Goal: Obtain resource: Download file/media

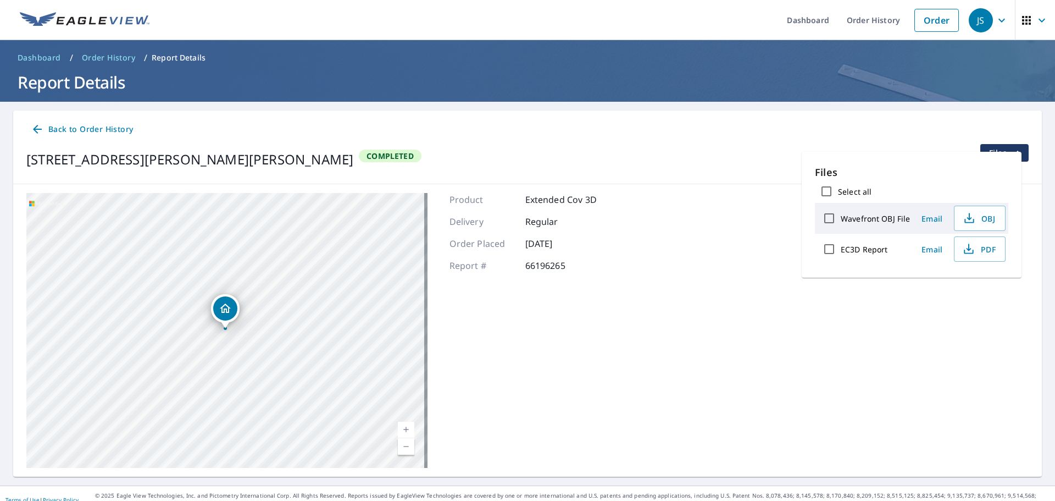
scroll to position [13, 0]
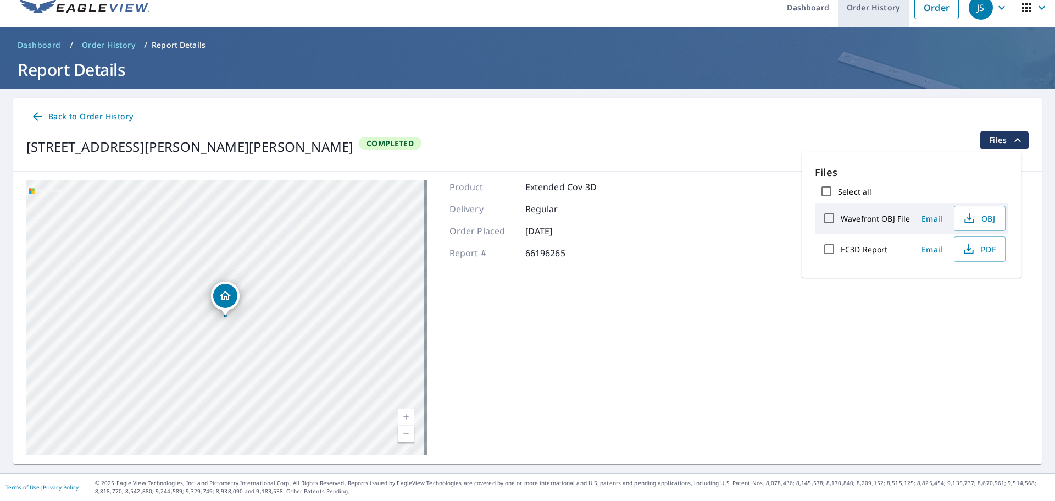
click at [890, 9] on link "Order History" at bounding box center [873, 7] width 71 height 40
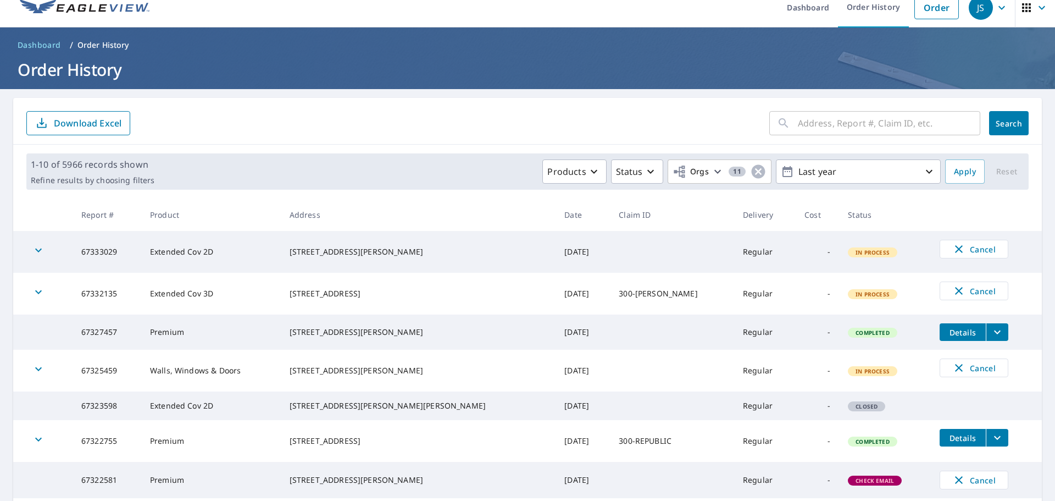
click at [836, 107] on div "​ Search Download Excel" at bounding box center [527, 121] width 1029 height 47
click at [828, 119] on input "text" at bounding box center [889, 123] width 182 height 31
type input "136 gunston"
click at [980, 114] on div "136 gunston ​ Search" at bounding box center [898, 123] width 259 height 24
click at [998, 122] on span "Search" at bounding box center [1009, 123] width 22 height 10
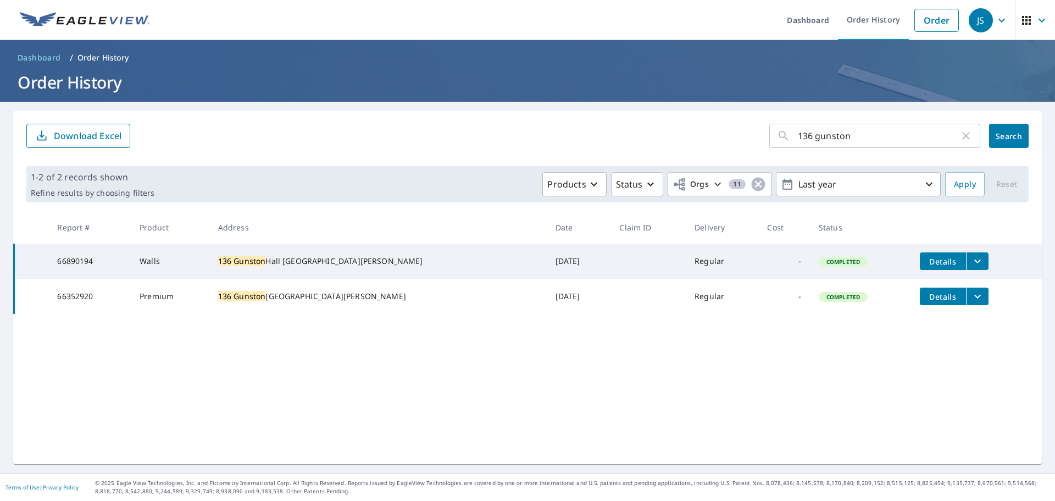
click at [971, 298] on icon "filesDropdownBtn-66352920" at bounding box center [977, 296] width 13 height 13
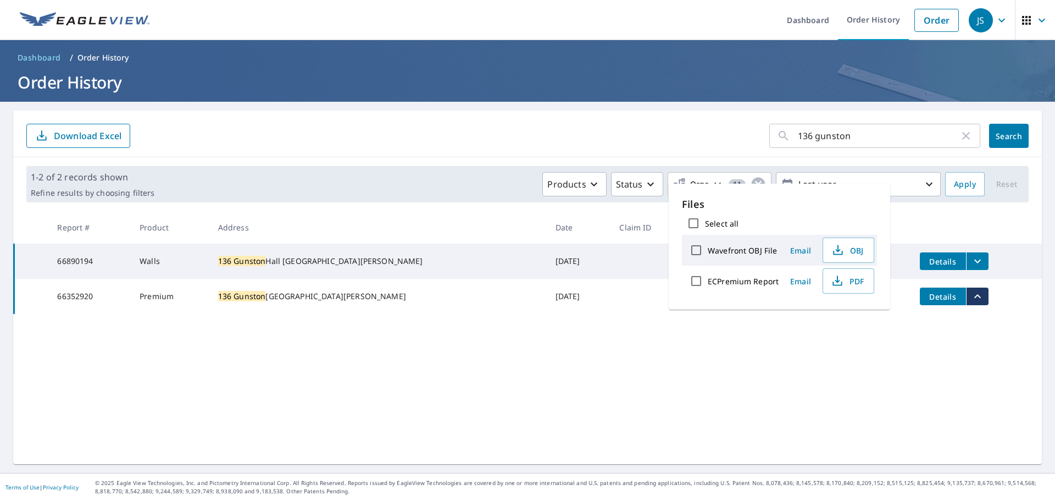
click at [756, 283] on label "ECPremium Report" at bounding box center [743, 281] width 71 height 10
click at [708, 283] on input "ECPremium Report" at bounding box center [696, 280] width 23 height 23
checkbox input "true"
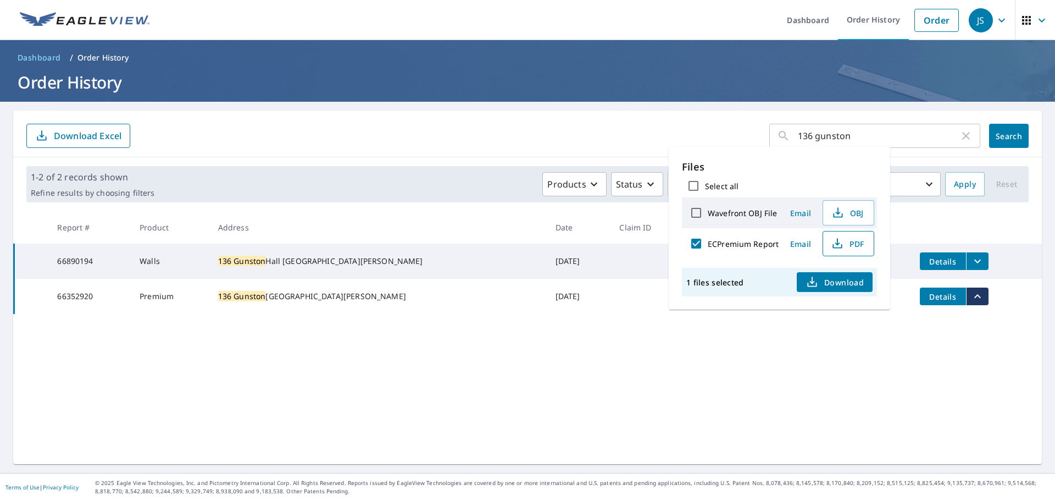
click at [861, 241] on span "PDF" at bounding box center [847, 243] width 35 height 13
